Goal: Task Accomplishment & Management: Manage account settings

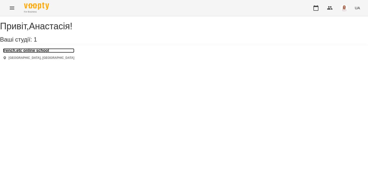
click at [25, 53] on h3 "french.etc online school" at bounding box center [38, 50] width 71 height 5
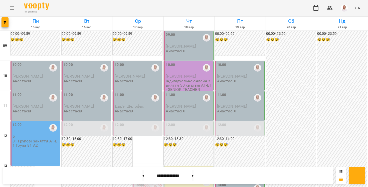
click at [35, 83] on div "10:00 [PERSON_NAME] [PERSON_NAME]" at bounding box center [36, 72] width 46 height 21
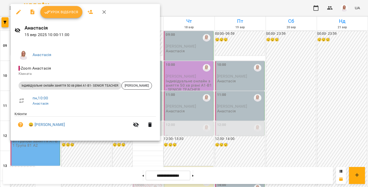
click at [71, 15] on button "Урок відбувся" at bounding box center [61, 12] width 42 height 12
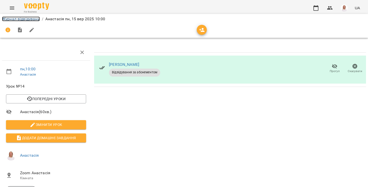
click at [26, 18] on link "Журнал відвідувань" at bounding box center [21, 19] width 38 height 5
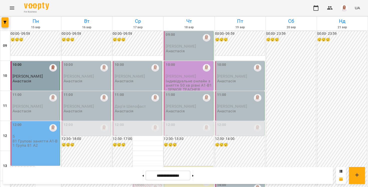
click at [25, 116] on div "11:00 [PERSON_NAME] [PERSON_NAME]" at bounding box center [36, 106] width 50 height 30
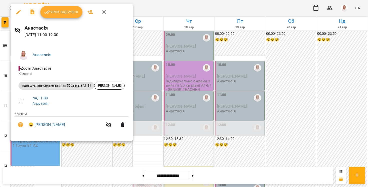
click at [65, 15] on button "Урок відбувся" at bounding box center [61, 12] width 42 height 12
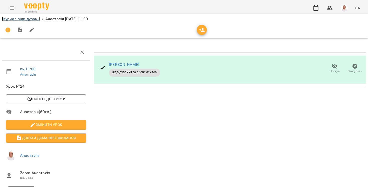
click at [32, 21] on link "Журнал відвідувань" at bounding box center [21, 19] width 38 height 5
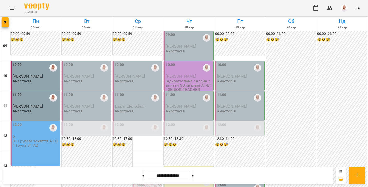
scroll to position [45, 0]
click at [29, 121] on div "12:00 5 81 Групові заняття A1-B1 Група 81 A2" at bounding box center [36, 143] width 50 height 45
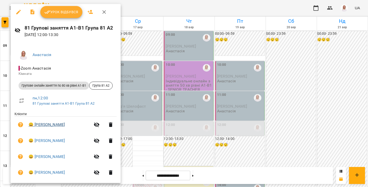
scroll to position [22, 0]
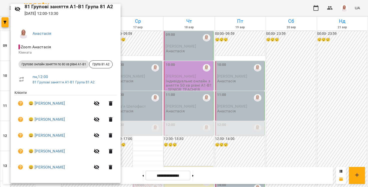
click at [3, 125] on div at bounding box center [184, 93] width 368 height 187
